Goal: Task Accomplishment & Management: Complete application form

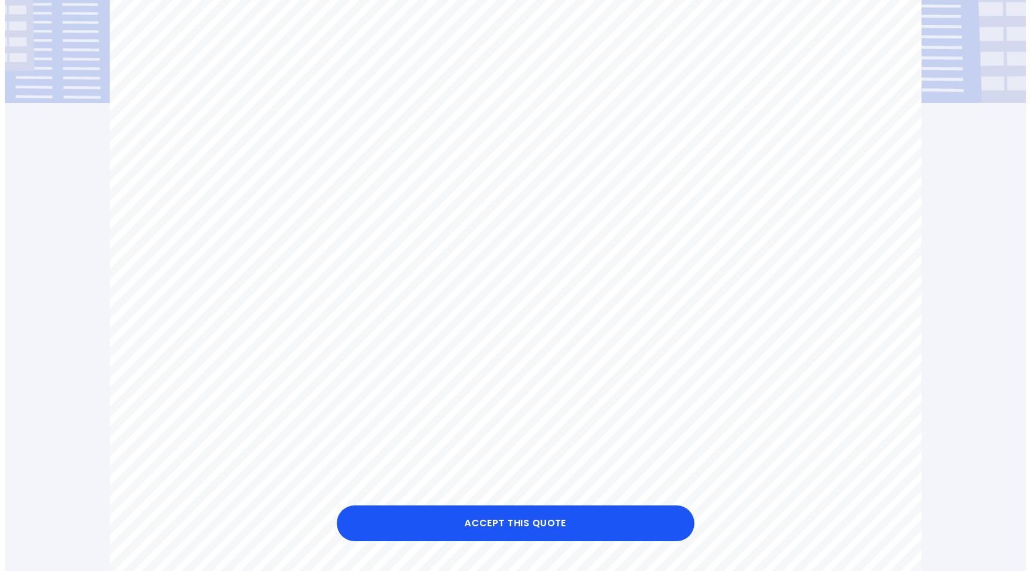
scroll to position [253, 0]
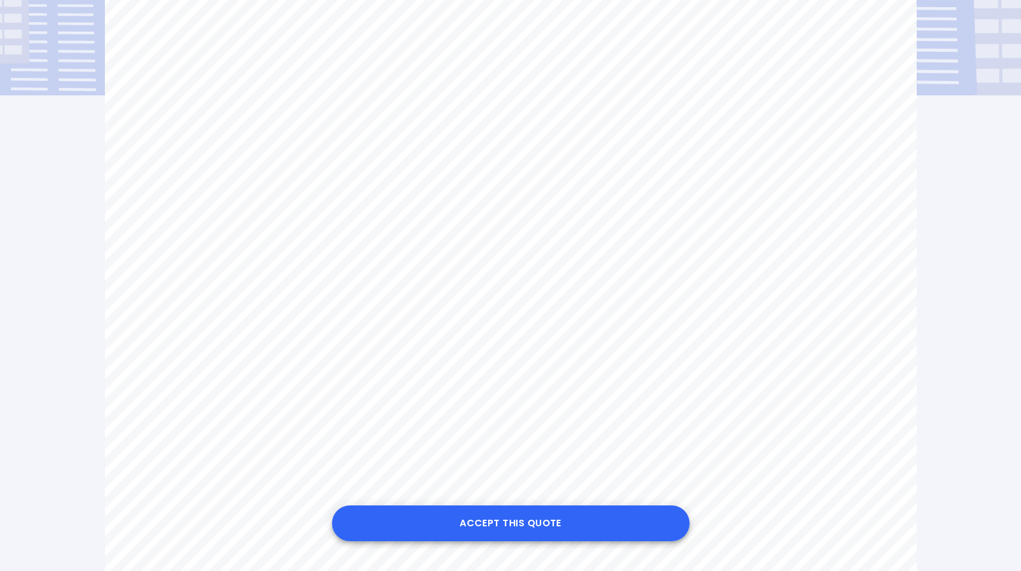
click at [514, 521] on button "Accept this Quote" at bounding box center [511, 523] width 358 height 36
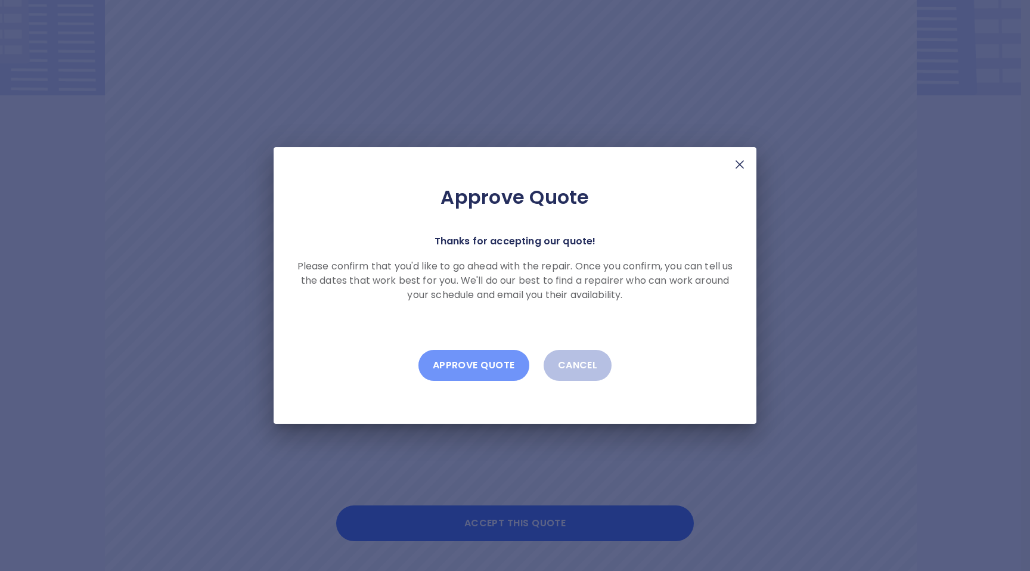
click at [473, 368] on button "Approve Quote" at bounding box center [473, 365] width 111 height 31
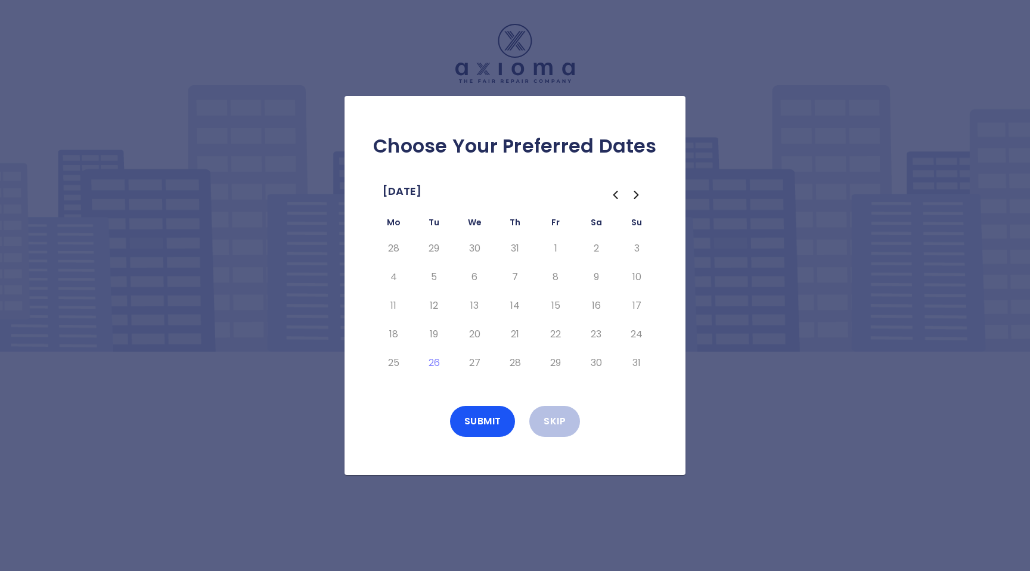
click at [526, 255] on td "31" at bounding box center [515, 248] width 41 height 29
click at [462, 252] on td "30" at bounding box center [474, 248] width 41 height 29
click at [474, 276] on td "6" at bounding box center [474, 277] width 41 height 29
click at [507, 277] on td "7" at bounding box center [515, 277] width 41 height 29
click at [508, 308] on tbody "28 29 30 31 1 2 3 4 5 6 7 8 9 10 11 12 13 14 15 16 17 18 19 20 21 22 23 24 25 2…" at bounding box center [515, 305] width 284 height 143
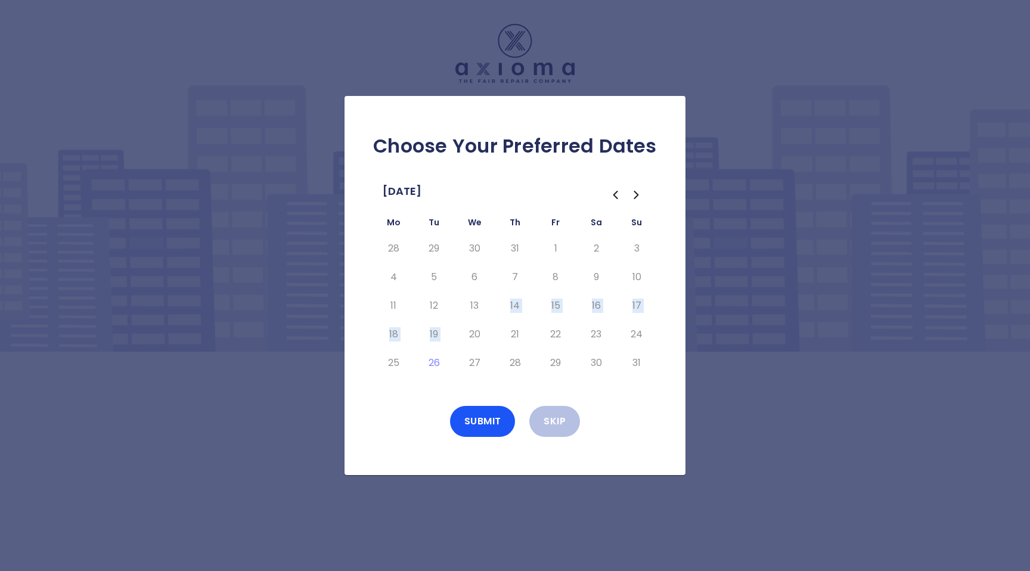
click at [464, 333] on tbody "28 29 30 31 1 2 3 4 5 6 7 8 9 10 11 12 13 14 15 16 17 18 19 20 21 22 23 24 25 2…" at bounding box center [515, 305] width 284 height 143
click at [454, 347] on td "20" at bounding box center [474, 334] width 41 height 29
click at [456, 346] on td "20" at bounding box center [474, 334] width 41 height 29
click at [540, 246] on td "1" at bounding box center [555, 248] width 41 height 29
click at [635, 192] on icon "Go to the Next Month" at bounding box center [636, 194] width 4 height 7
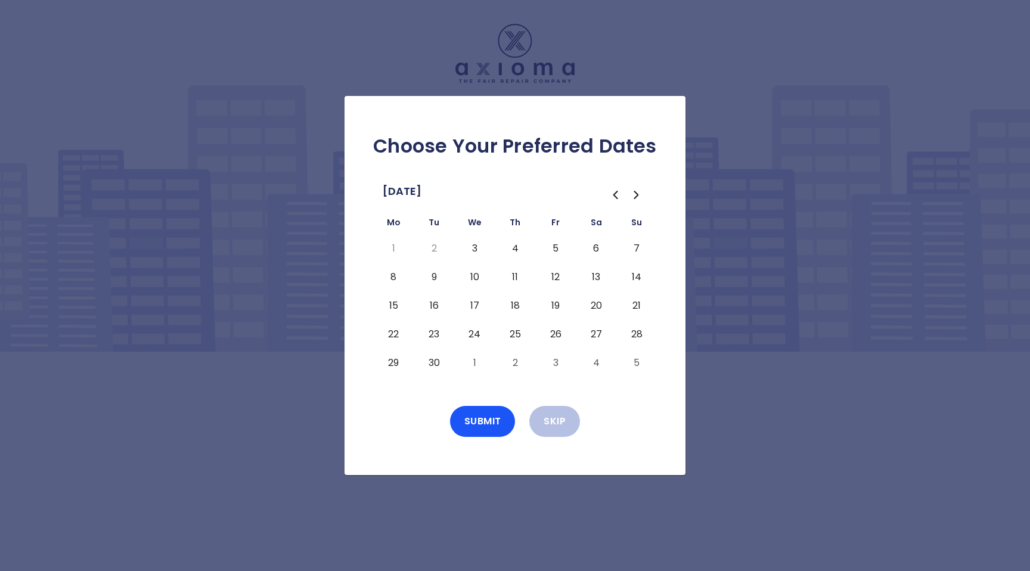
click at [474, 246] on button "3" at bounding box center [474, 248] width 21 height 19
click at [517, 248] on button "4" at bounding box center [514, 248] width 21 height 19
click at [474, 421] on button "Submit" at bounding box center [483, 421] width 66 height 31
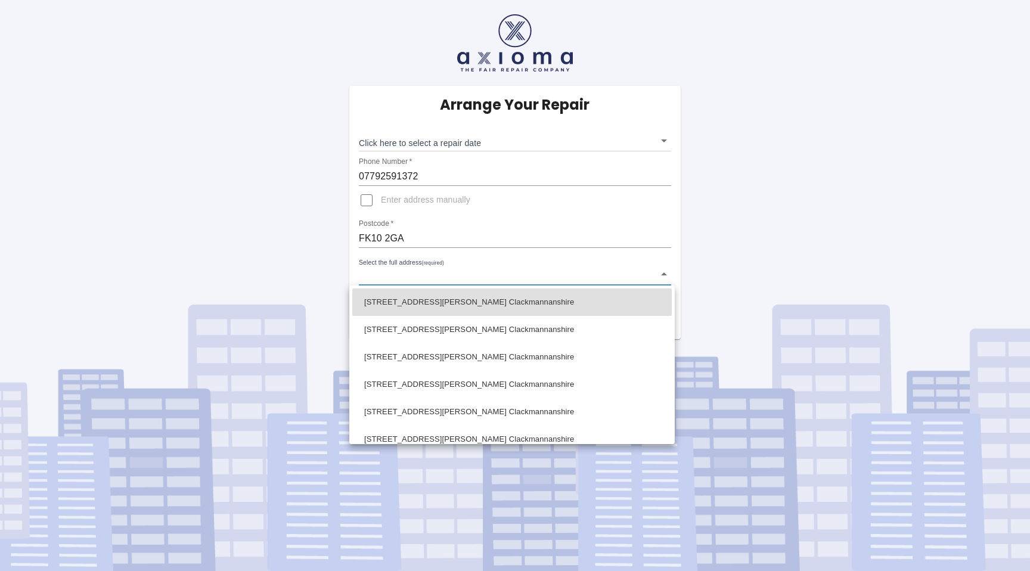
click at [663, 274] on body "Arrange Your Repair Click here to select a repair date ​ Phone Number   * 07792…" at bounding box center [515, 285] width 1030 height 571
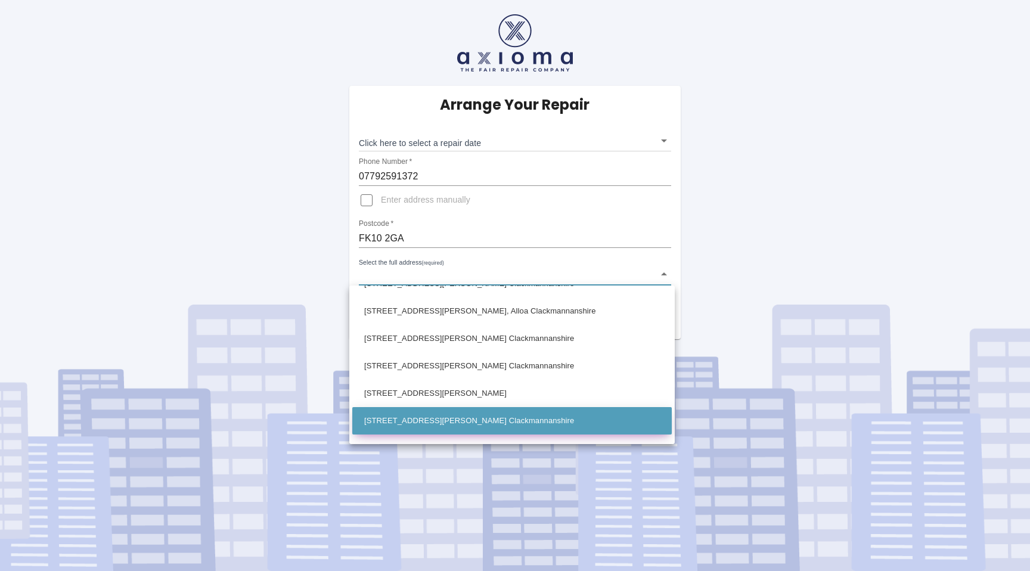
scroll to position [1604, 0]
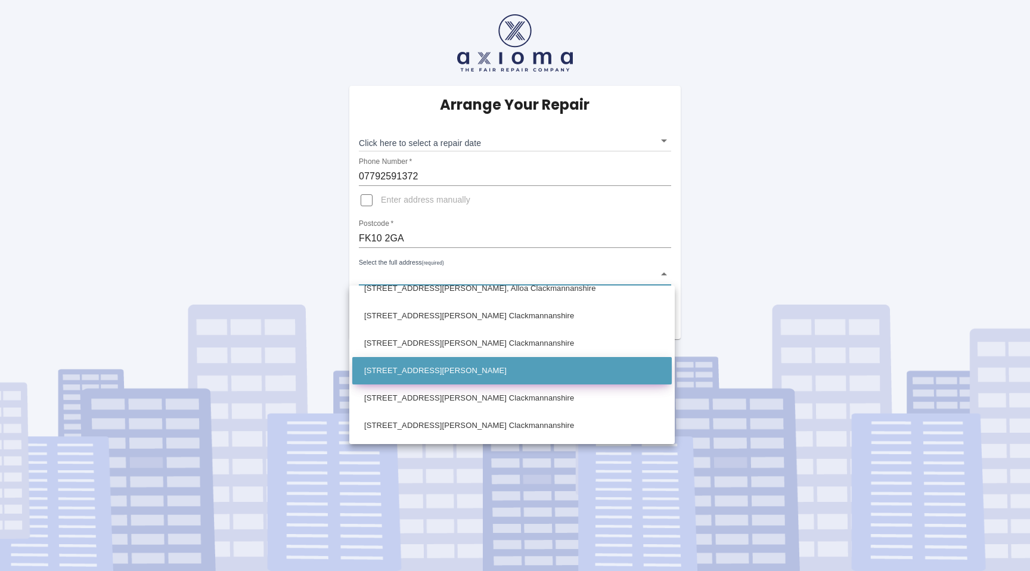
click at [471, 361] on li "[STREET_ADDRESS][PERSON_NAME]" at bounding box center [511, 370] width 319 height 27
type input "[STREET_ADDRESS][PERSON_NAME]"
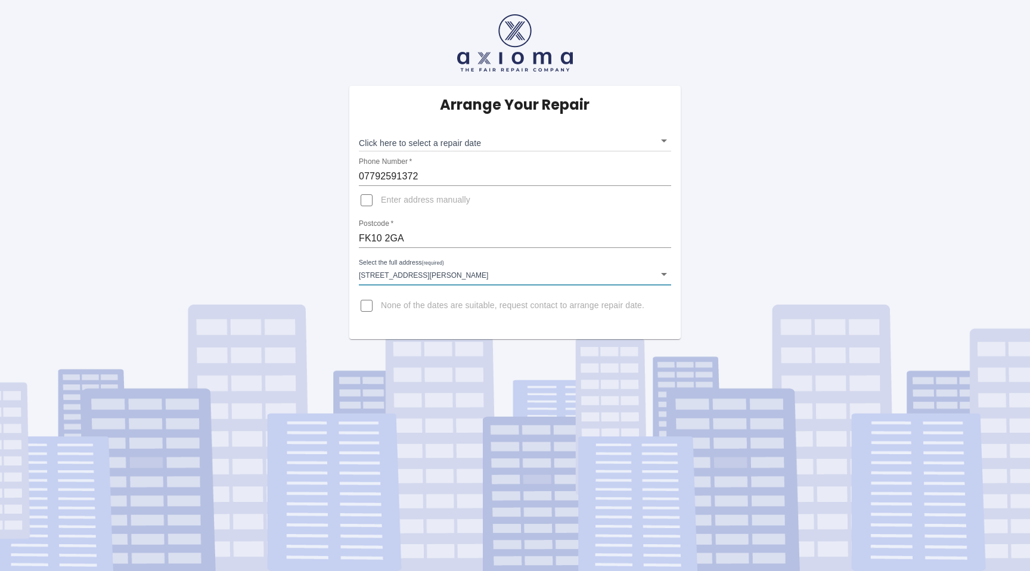
click at [750, 250] on div "Arrange Your Repair Click here to select a repair date ​ Phone Number   * 07792…" at bounding box center [515, 169] width 1048 height 339
click at [567, 145] on body "Arrange Your Repair Click here to select a repair date ​ Phone Number   * 07792…" at bounding box center [515, 285] width 1030 height 571
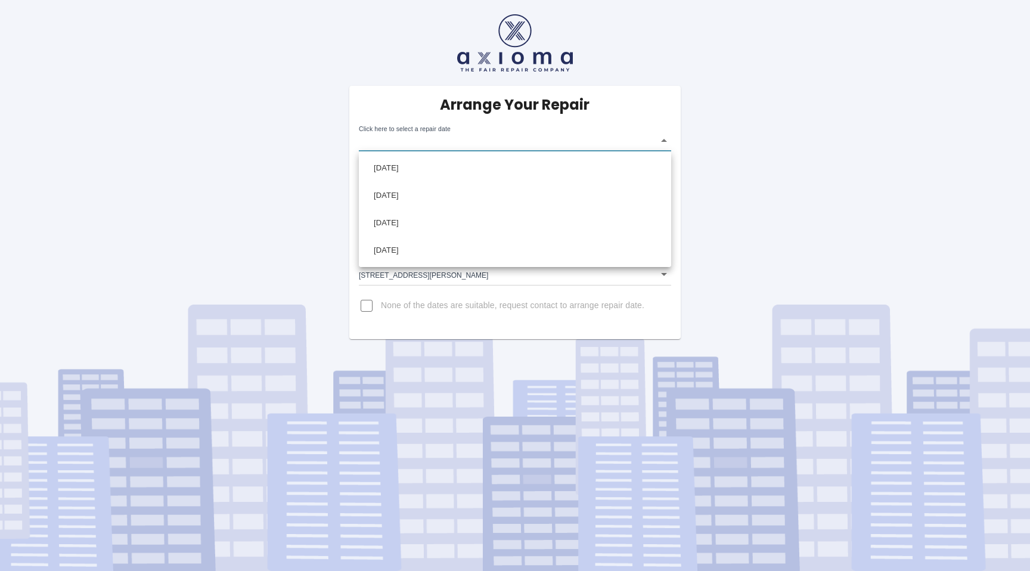
click at [848, 220] on div at bounding box center [515, 285] width 1030 height 571
